Goal: Register for event/course

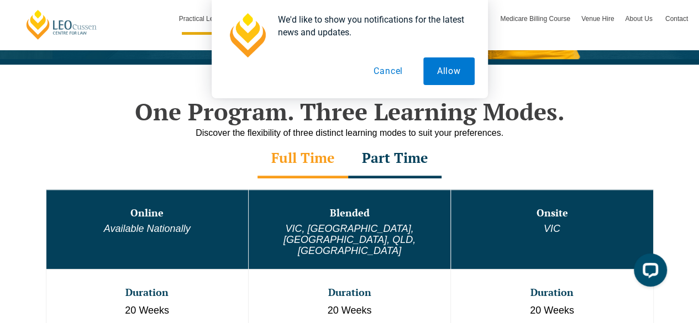
click at [397, 154] on div "Part Time" at bounding box center [394, 159] width 93 height 39
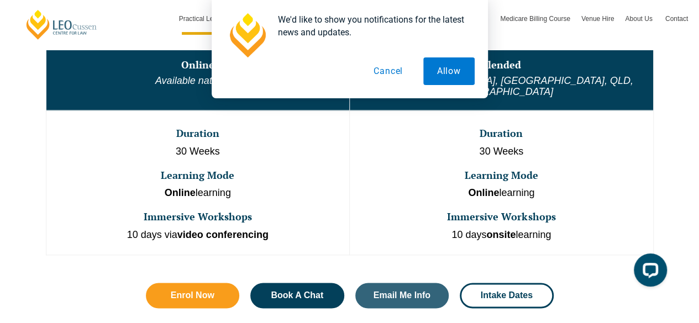
scroll to position [663, 0]
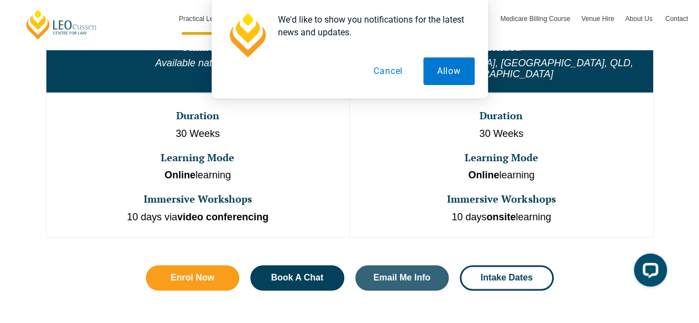
click at [397, 76] on button "Cancel" at bounding box center [388, 71] width 57 height 28
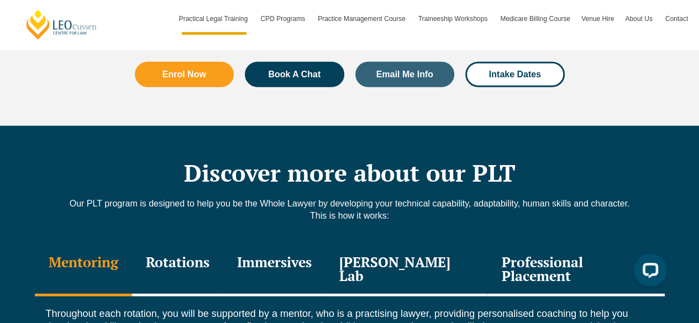
scroll to position [1491, 0]
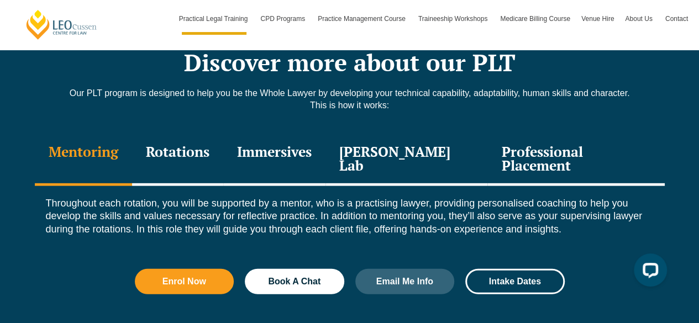
click at [301, 140] on div "Immersives" at bounding box center [274, 160] width 102 height 52
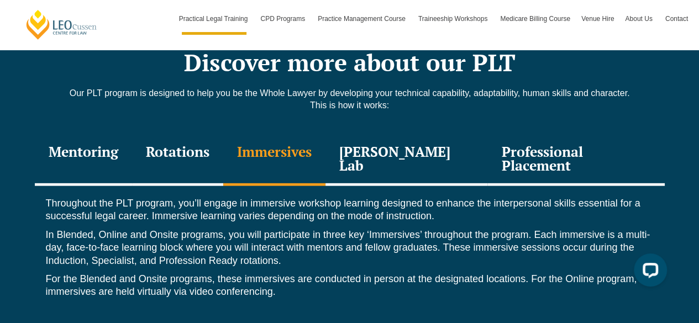
click at [523, 134] on div "Professional Placement" at bounding box center [575, 160] width 177 height 52
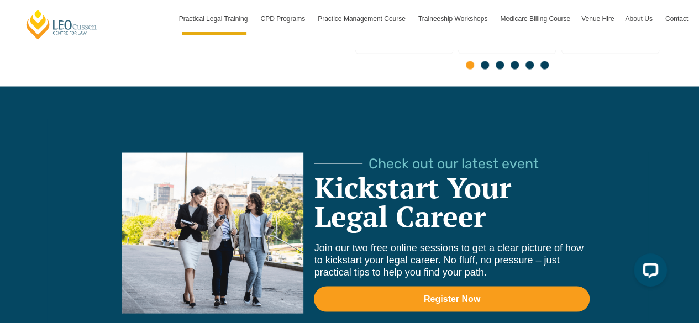
scroll to position [3148, 0]
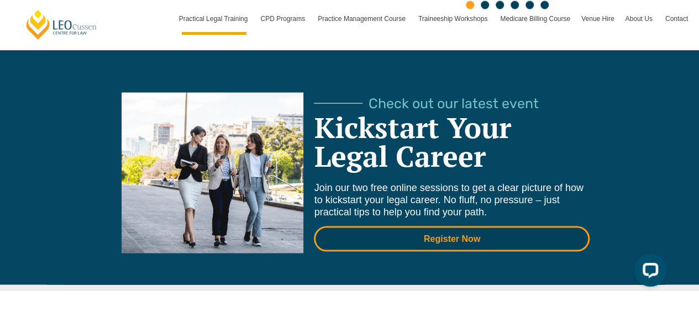
click at [419, 235] on span "Register Now" at bounding box center [452, 239] width 246 height 9
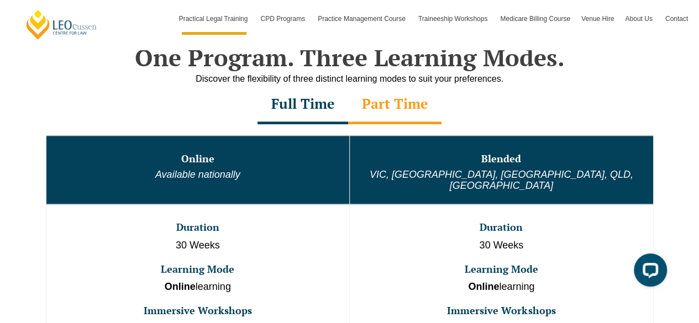
scroll to position [552, 0]
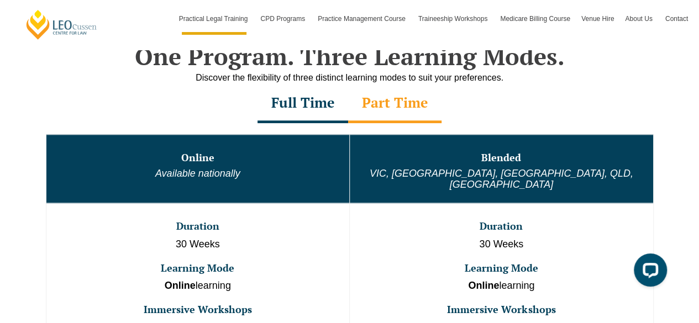
click at [398, 101] on div "Part Time" at bounding box center [394, 103] width 93 height 39
click at [309, 114] on div "Full Time" at bounding box center [302, 103] width 91 height 39
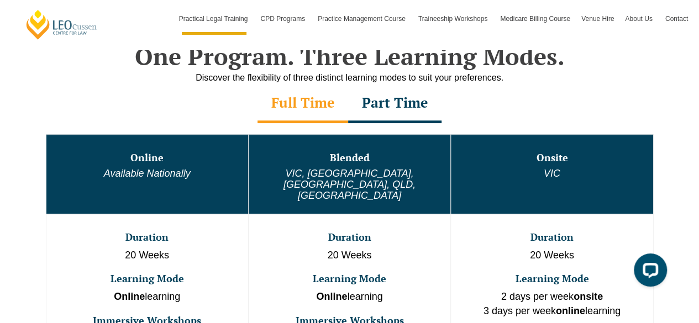
click at [390, 107] on div "Part Time" at bounding box center [394, 103] width 93 height 39
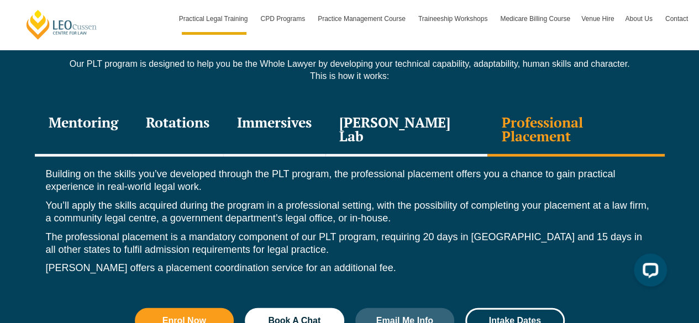
scroll to position [1546, 0]
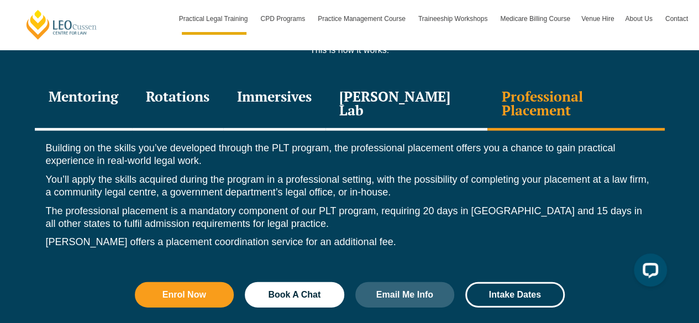
click at [107, 86] on div "Mentoring" at bounding box center [83, 104] width 97 height 52
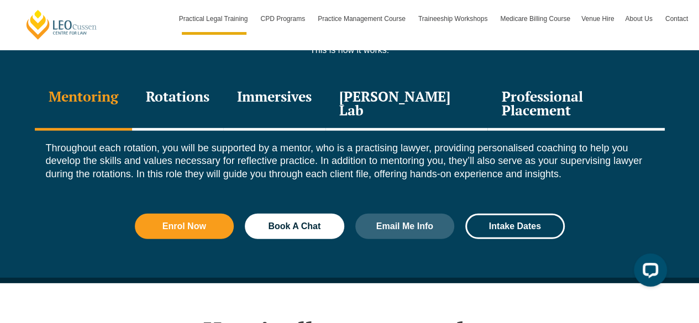
click at [497, 81] on div "Professional Placement" at bounding box center [575, 104] width 177 height 52
